Goal: Transaction & Acquisition: Purchase product/service

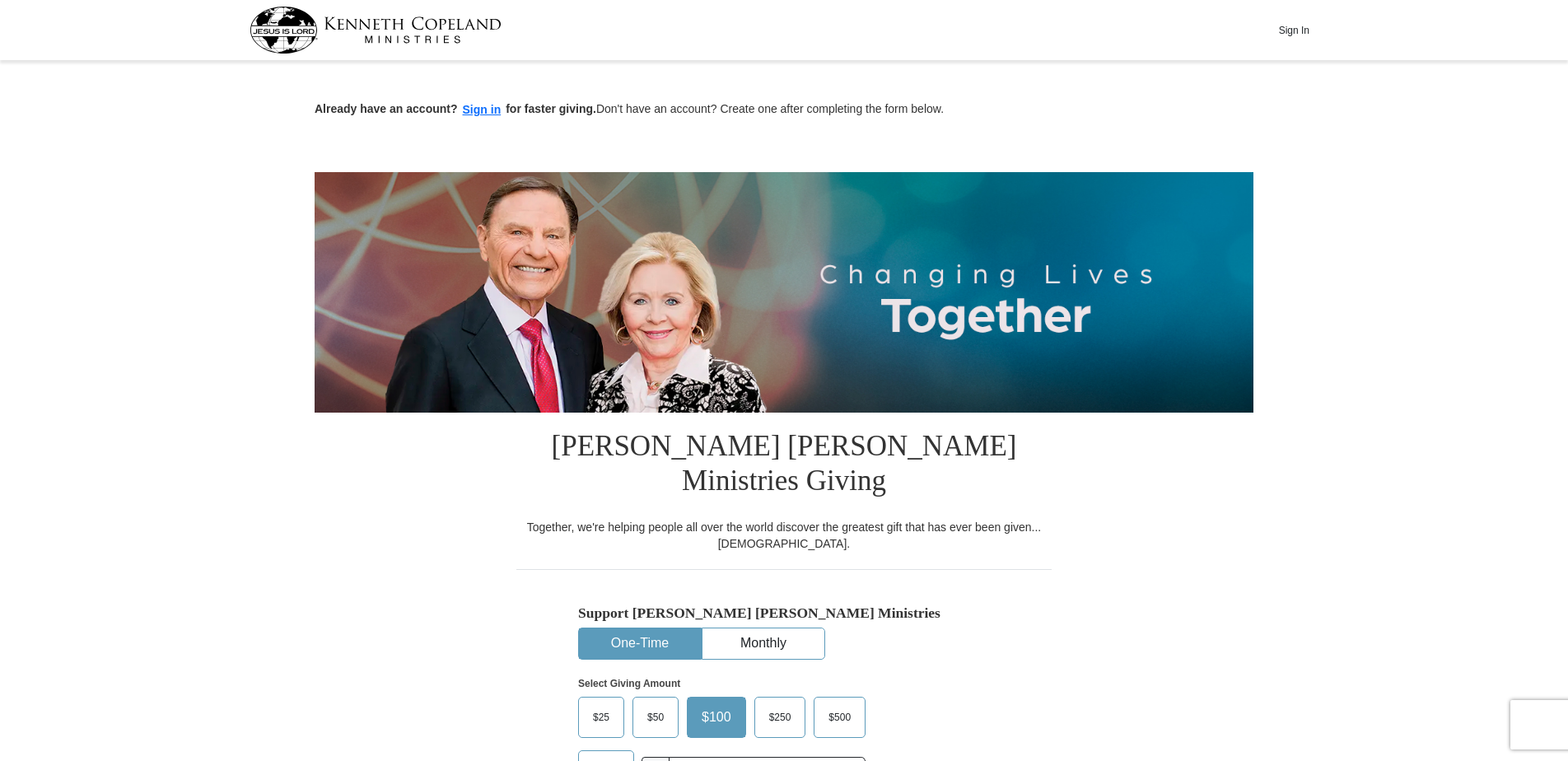
click at [636, 629] on button "One-Time" at bounding box center [640, 644] width 122 height 31
click at [602, 705] on span "$25" at bounding box center [602, 717] width 33 height 25
click at [0, 0] on input "$25" at bounding box center [0, 0] width 0 height 0
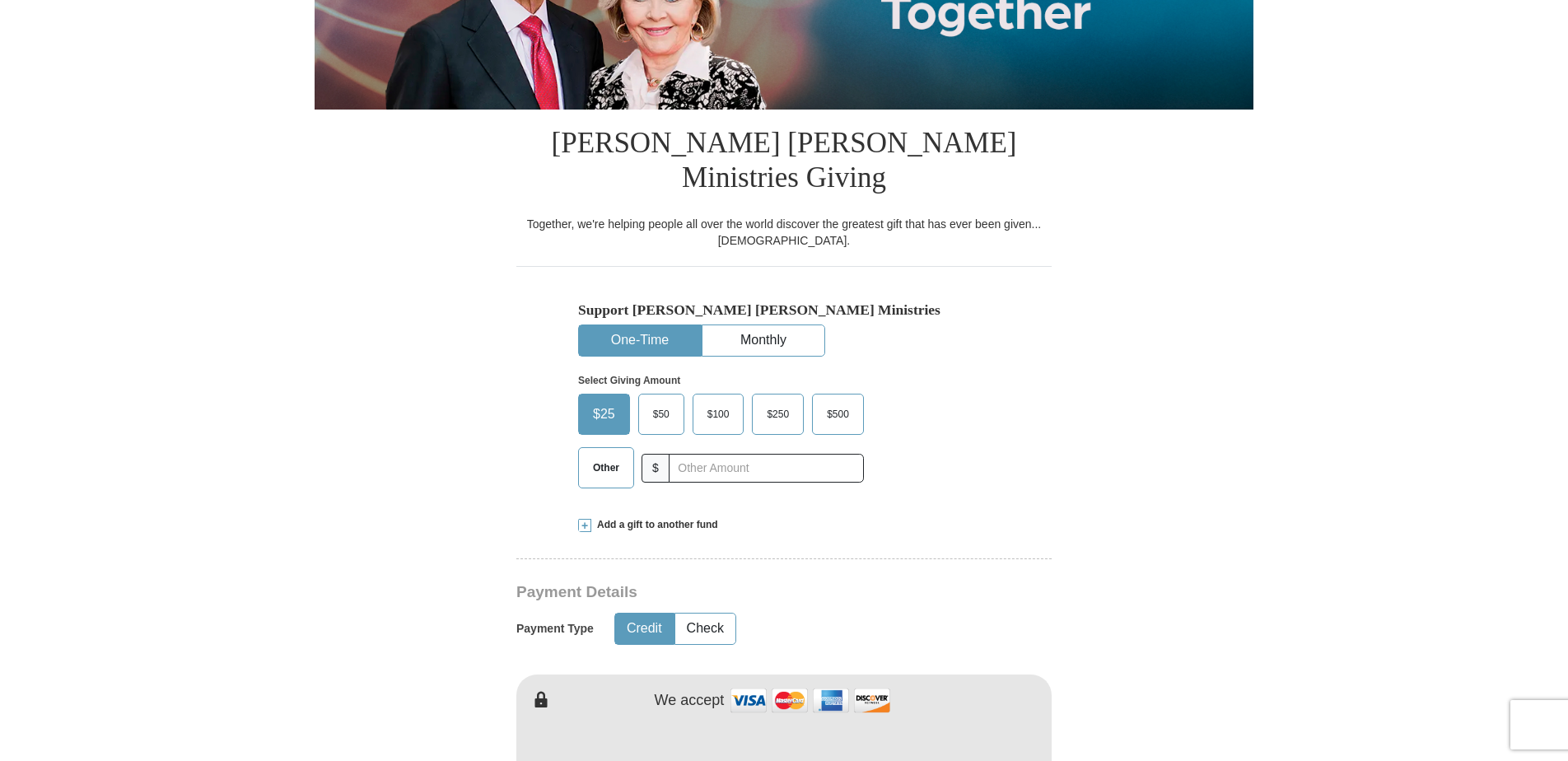
scroll to position [329, 0]
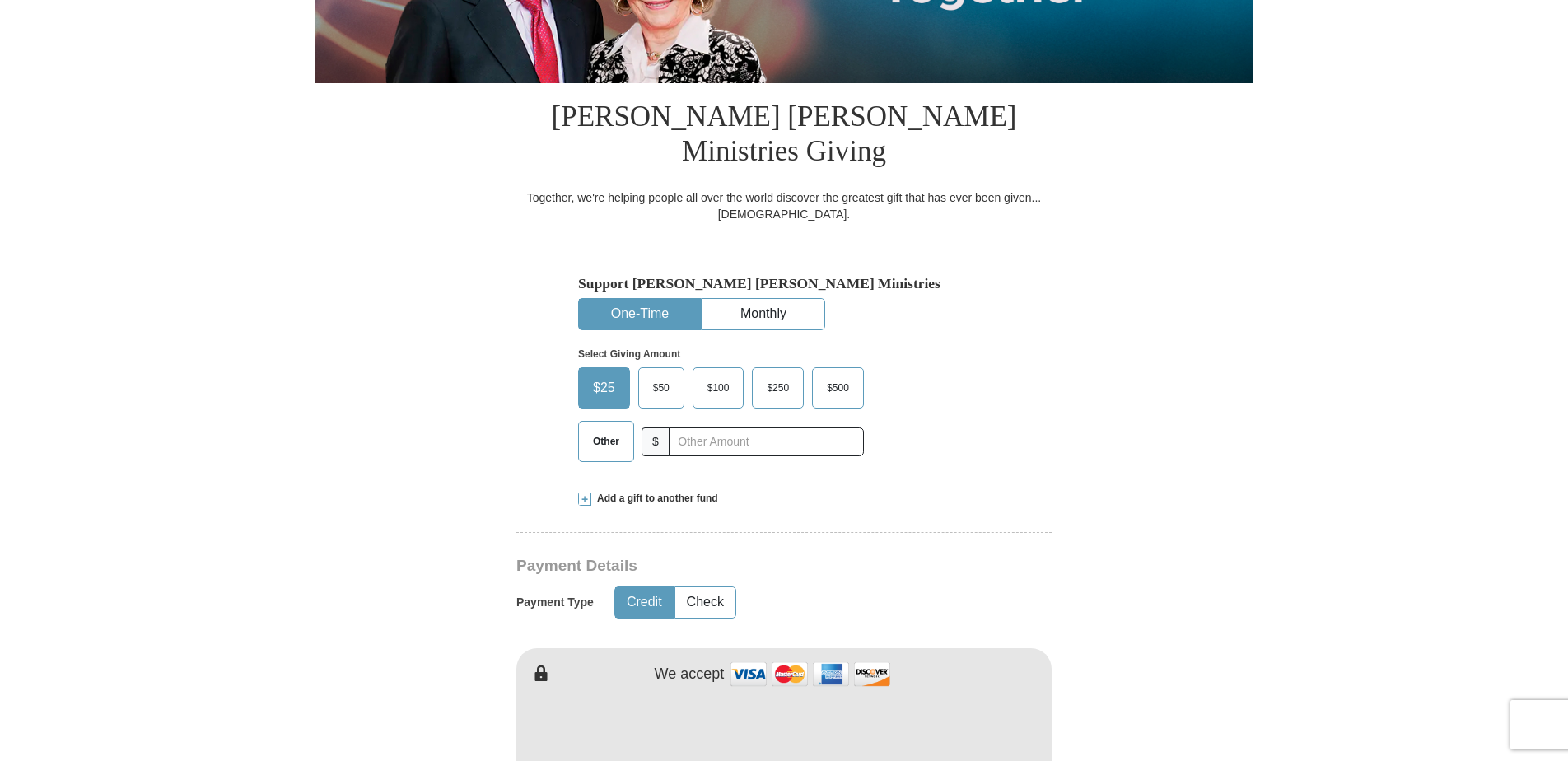
click at [641, 588] on button "Credit" at bounding box center [645, 603] width 59 height 31
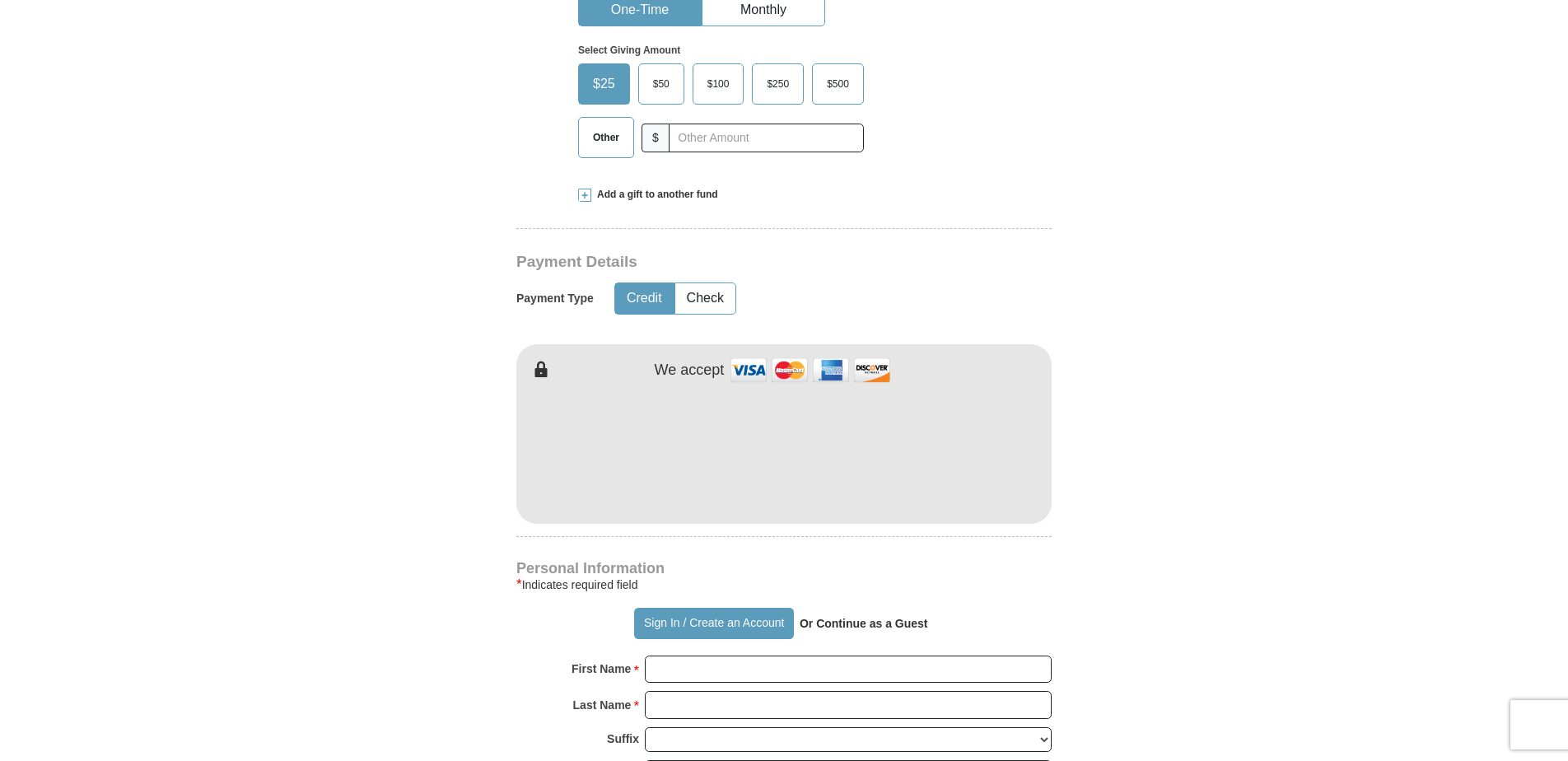
scroll to position [659, 0]
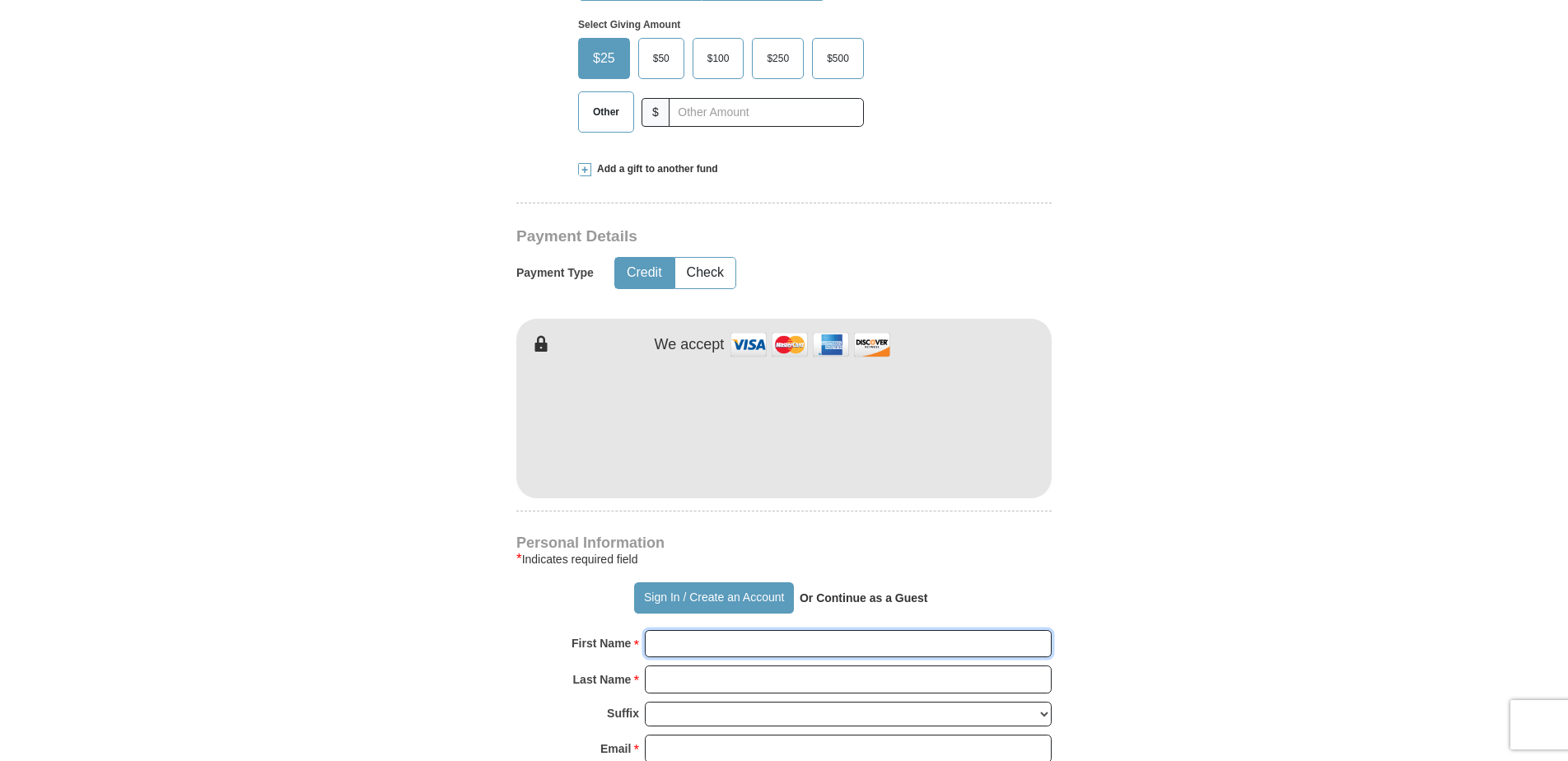
click at [707, 631] on input "First Name *" at bounding box center [848, 645] width 407 height 28
type input "[PERSON_NAME]"
click at [701, 665] on input "Last Name *" at bounding box center [848, 679] width 407 height 28
type input "[PERSON_NAME]"
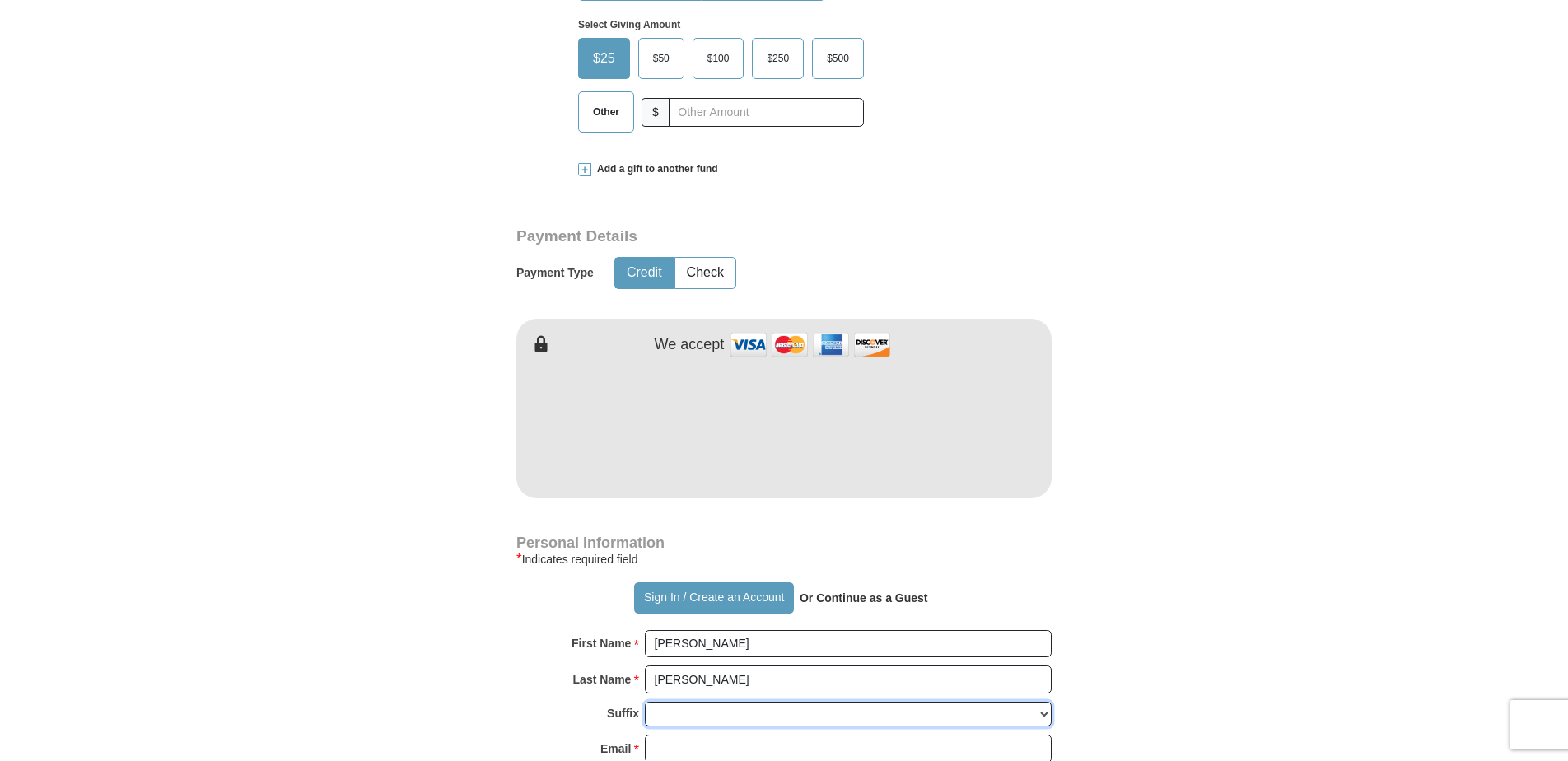
click at [1041, 702] on select "[PERSON_NAME] I II III IV V VI" at bounding box center [848, 714] width 407 height 26
click at [1086, 717] on form "Already have an account? Sign in for faster giving. Don't have an account? Crea…" at bounding box center [784, 439] width 939 height 2066
click at [664, 735] on input "Email *" at bounding box center [848, 749] width 407 height 28
type input "[EMAIL_ADDRESS][DOMAIN_NAME]"
type input "[STREET_ADDRESS]"
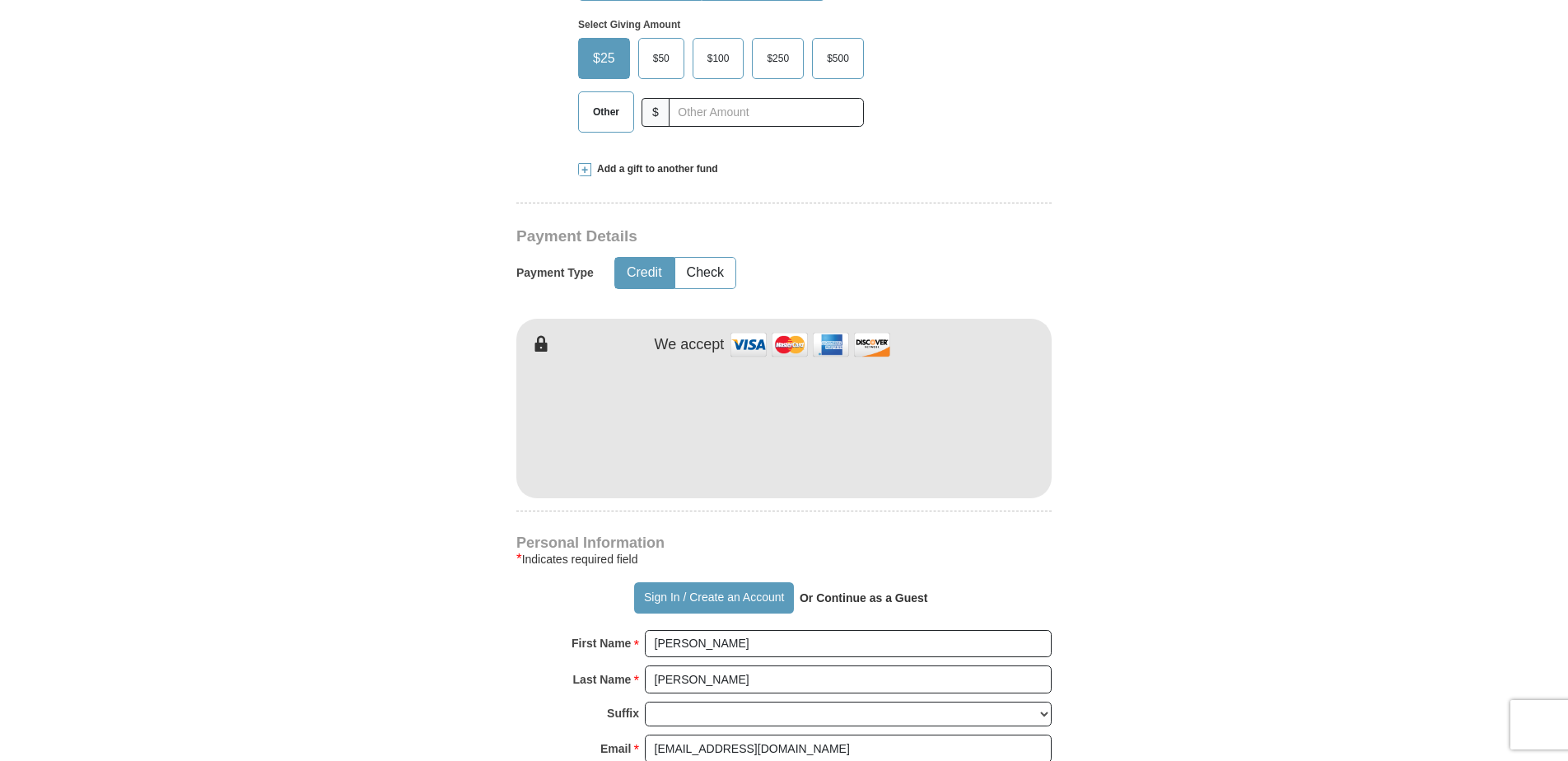
type input "East Patchogue"
select select "NY"
type input "11772"
type input "1516419042"
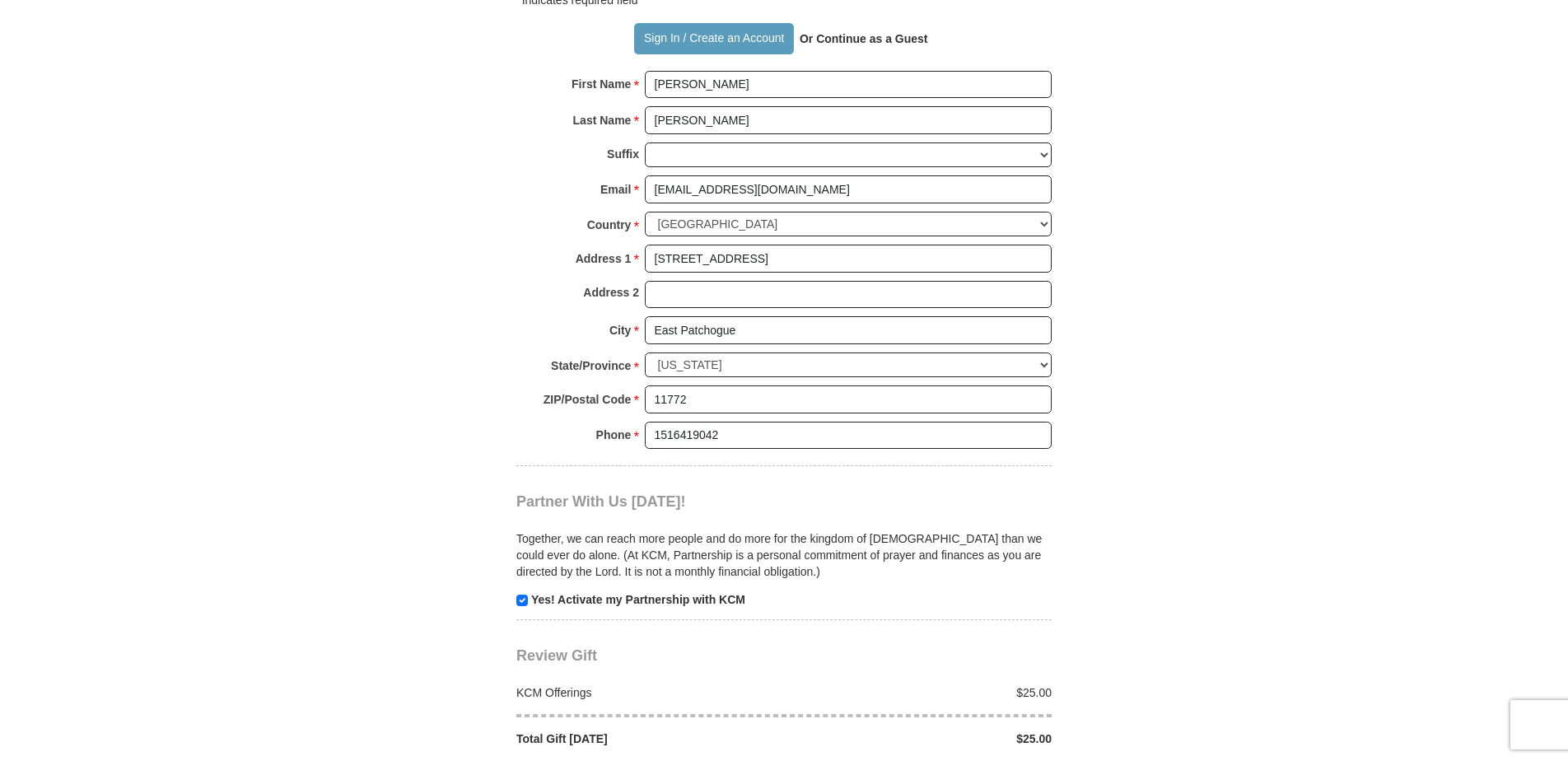
scroll to position [1256, 0]
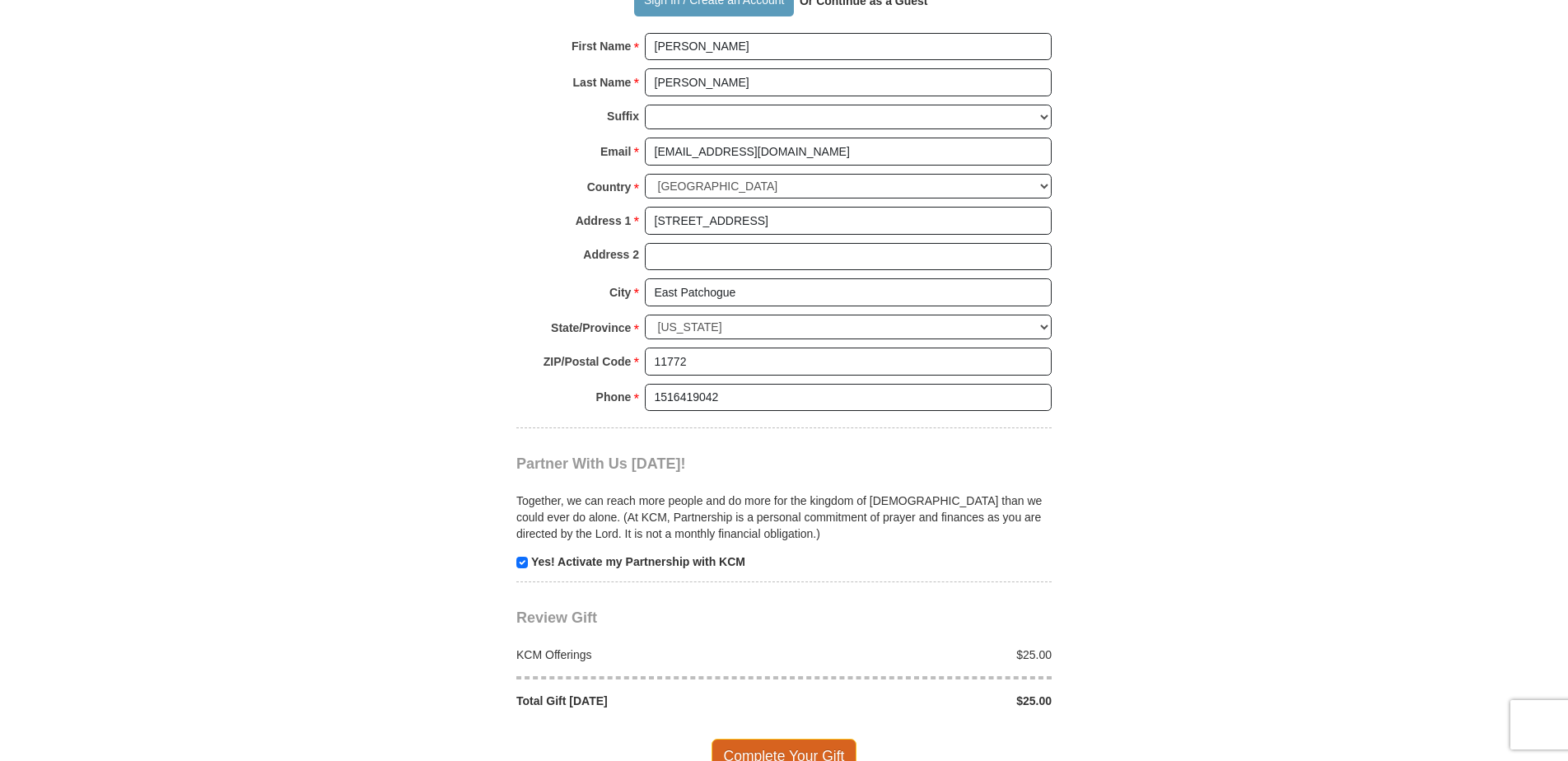
click at [794, 739] on span "Complete Your Gift" at bounding box center [784, 756] width 146 height 35
